Goal: Understand process/instructions

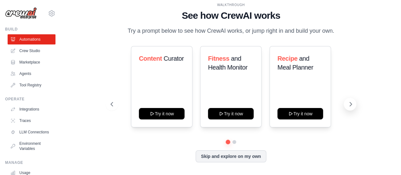
click at [350, 106] on icon at bounding box center [350, 104] width 6 height 6
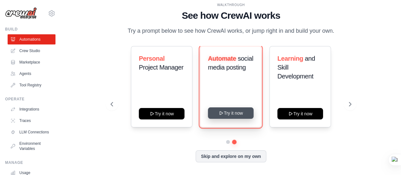
click at [230, 116] on button "Try it now" at bounding box center [231, 112] width 46 height 11
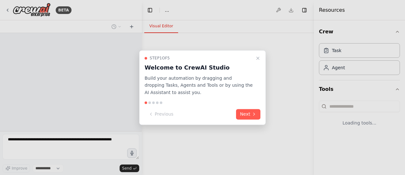
select select "****"
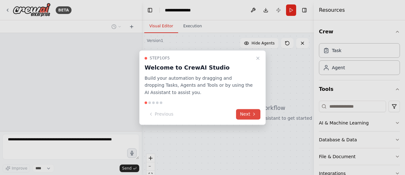
click at [245, 114] on button "Next" at bounding box center [248, 114] width 24 height 10
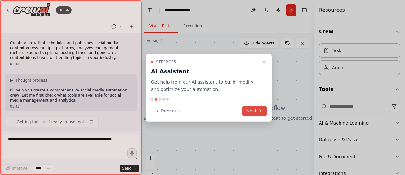
click at [245, 114] on button "Next" at bounding box center [255, 110] width 24 height 10
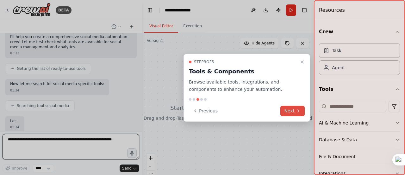
scroll to position [58, 0]
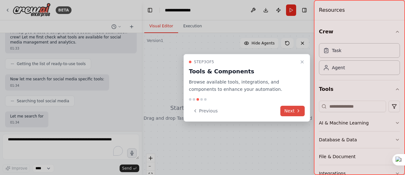
click at [289, 110] on button "Next" at bounding box center [293, 110] width 24 height 10
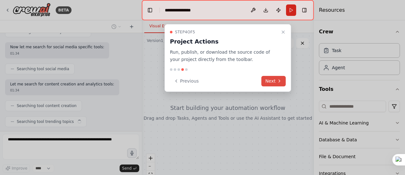
scroll to position [106, 0]
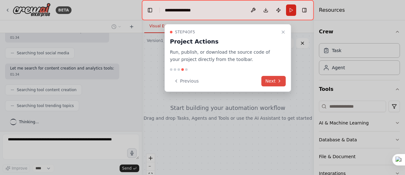
click at [272, 82] on button "Next" at bounding box center [274, 81] width 24 height 10
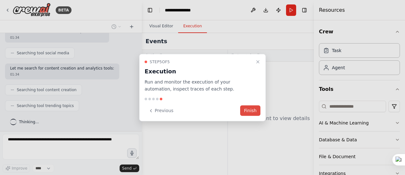
scroll to position [121, 0]
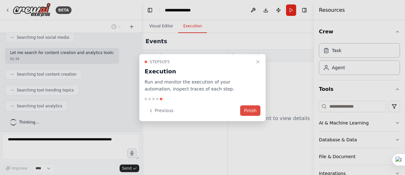
click at [255, 111] on button "Finish" at bounding box center [250, 110] width 20 height 10
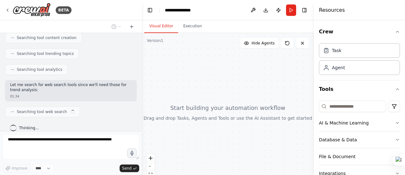
scroll to position [163, 0]
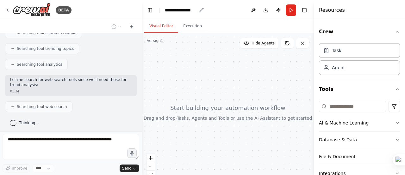
click at [185, 10] on div "**********" at bounding box center [181, 10] width 32 height 6
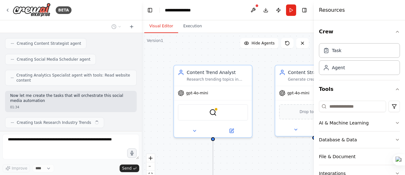
scroll to position [298, 0]
